Goal: Task Accomplishment & Management: Use online tool/utility

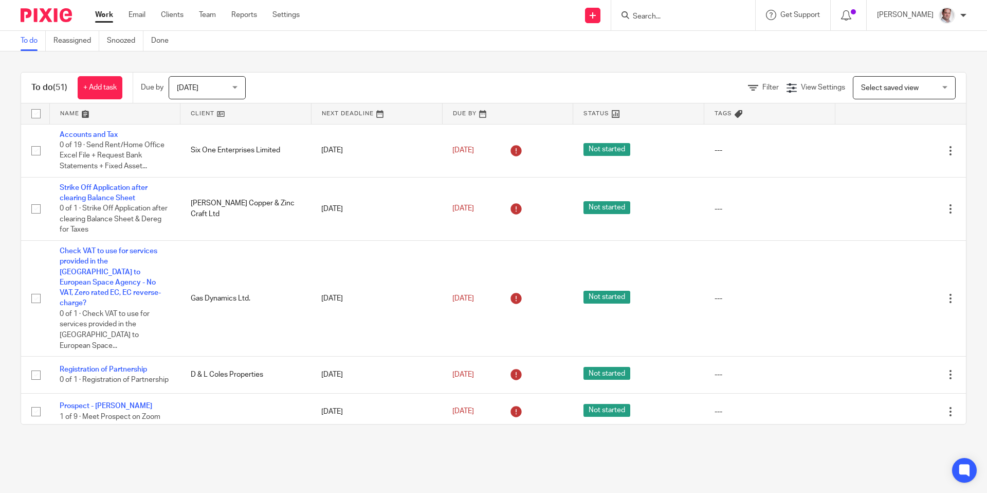
click at [670, 9] on form at bounding box center [687, 15] width 110 height 13
click at [675, 14] on input "Search" at bounding box center [678, 16] width 93 height 9
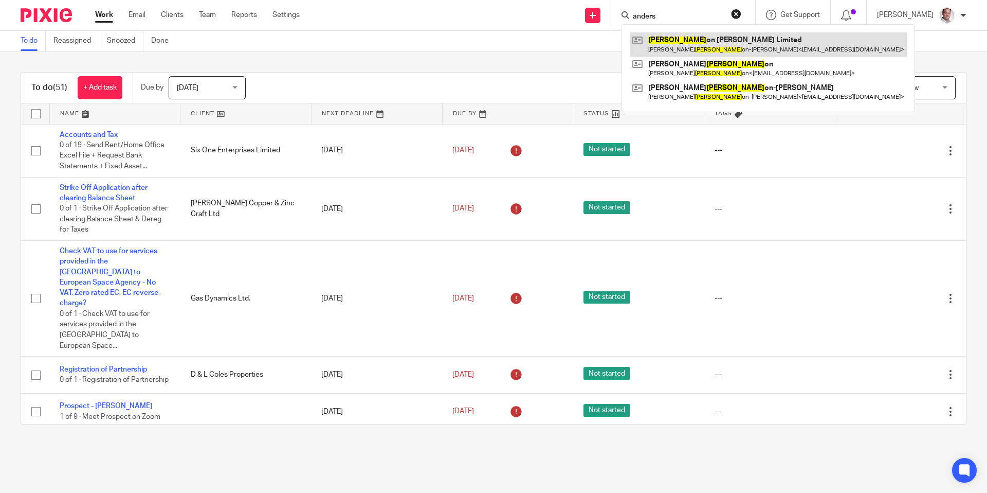
type input "anders"
click at [723, 45] on link at bounding box center [768, 44] width 277 height 24
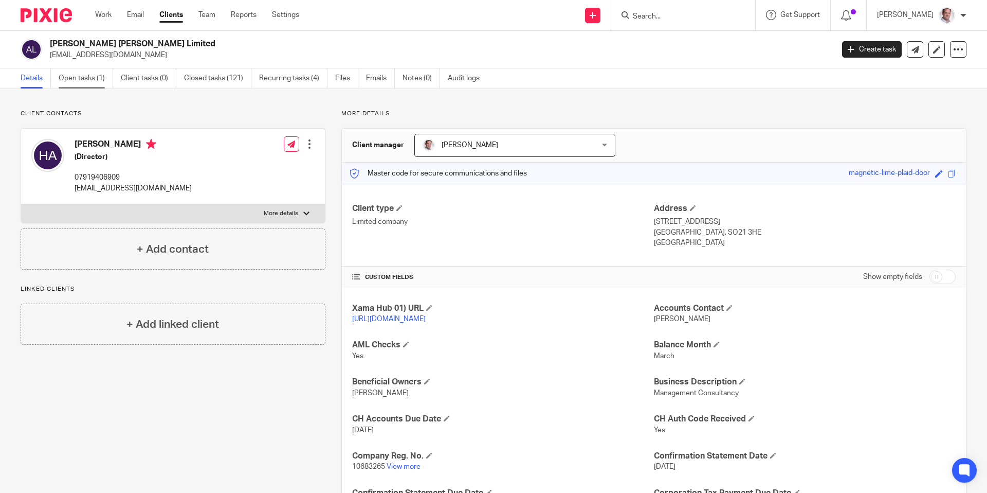
click at [82, 78] on link "Open tasks (1)" at bounding box center [86, 78] width 54 height 20
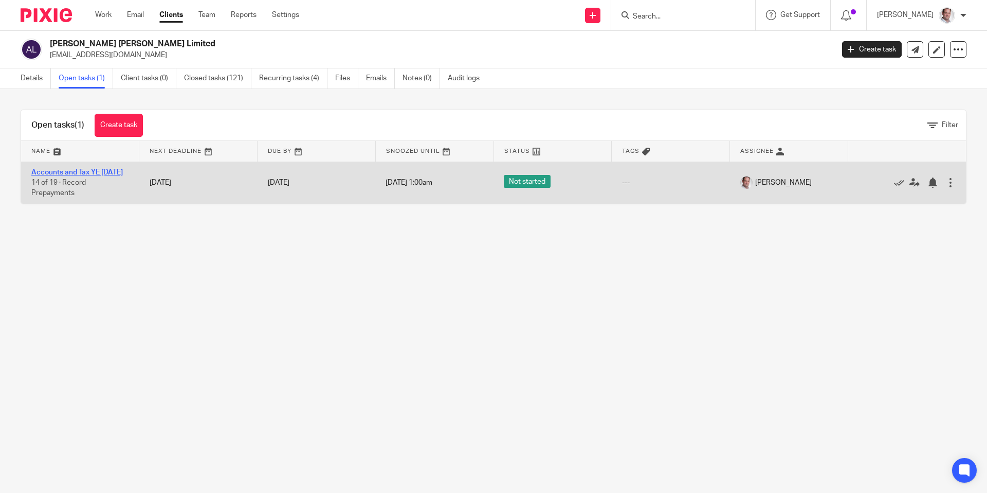
click at [63, 172] on link "Accounts and Tax YE [DATE]" at bounding box center [77, 172] width 92 height 7
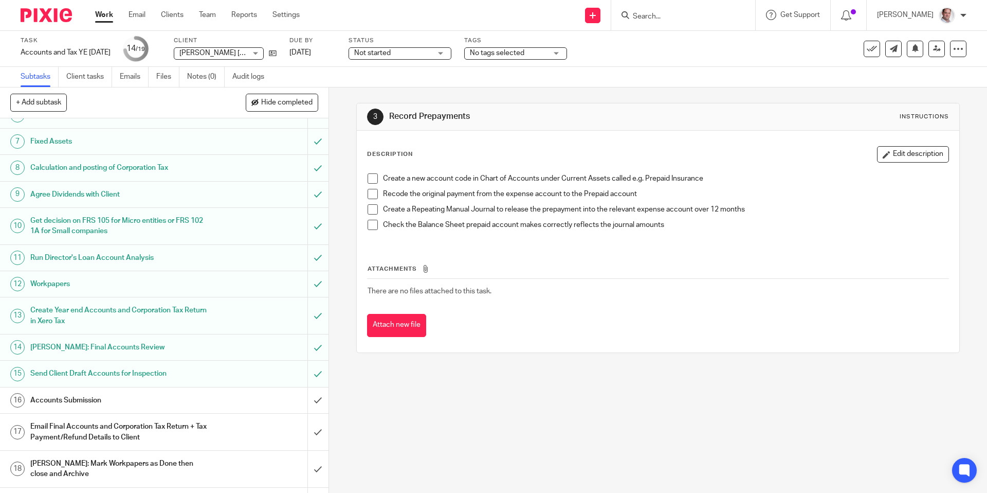
scroll to position [190, 0]
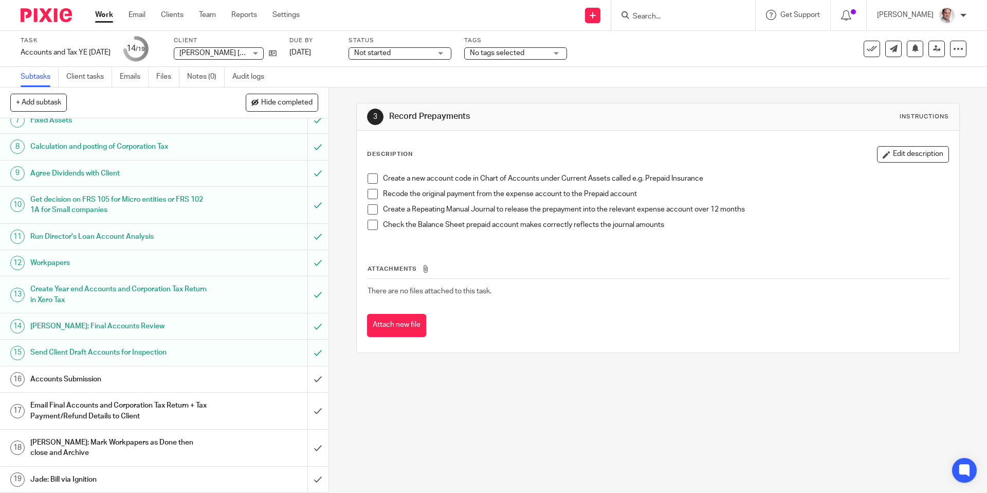
click at [74, 380] on h1 "Accounts Submission" at bounding box center [119, 378] width 178 height 15
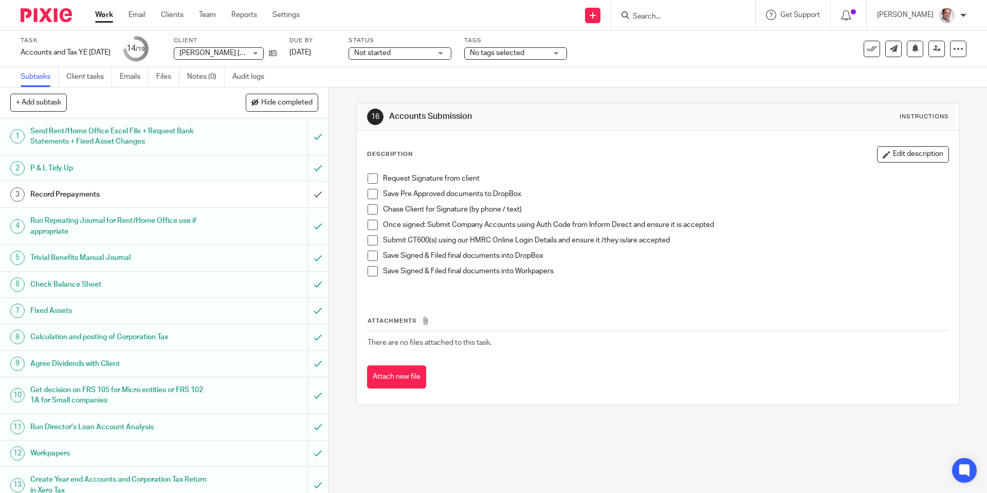
click at [373, 179] on span at bounding box center [373, 178] width 10 height 10
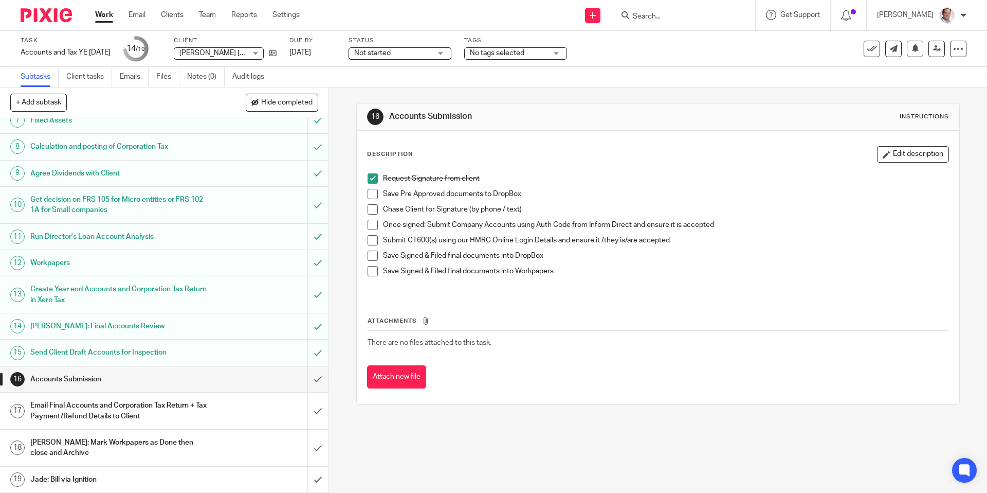
scroll to position [190, 0]
click at [373, 195] on span at bounding box center [373, 194] width 10 height 10
